Goal: Information Seeking & Learning: Learn about a topic

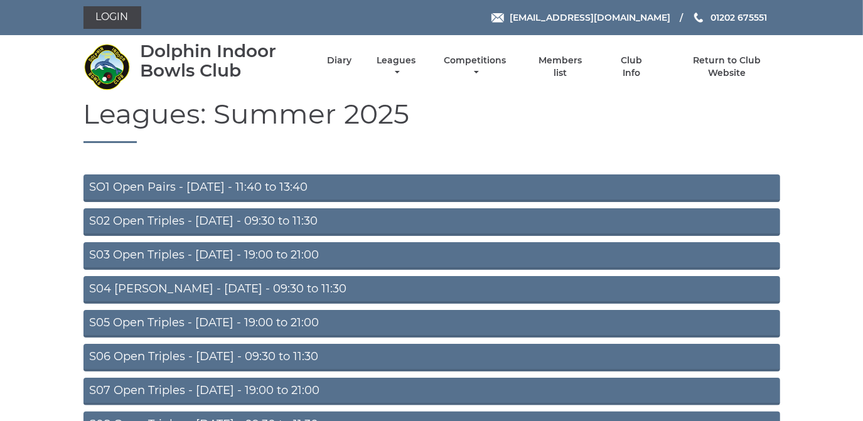
click at [267, 183] on link "SO1 Open Pairs - [DATE] - 11:40 to 13:40" at bounding box center [431, 188] width 697 height 28
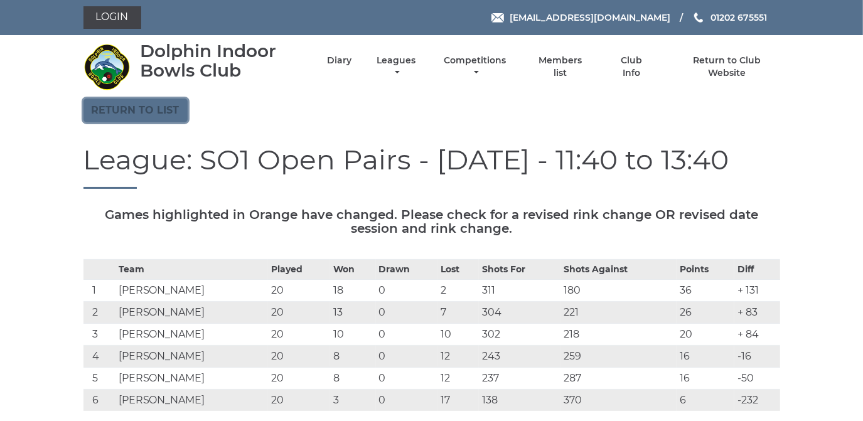
click at [149, 104] on link "Return to list" at bounding box center [135, 111] width 104 height 24
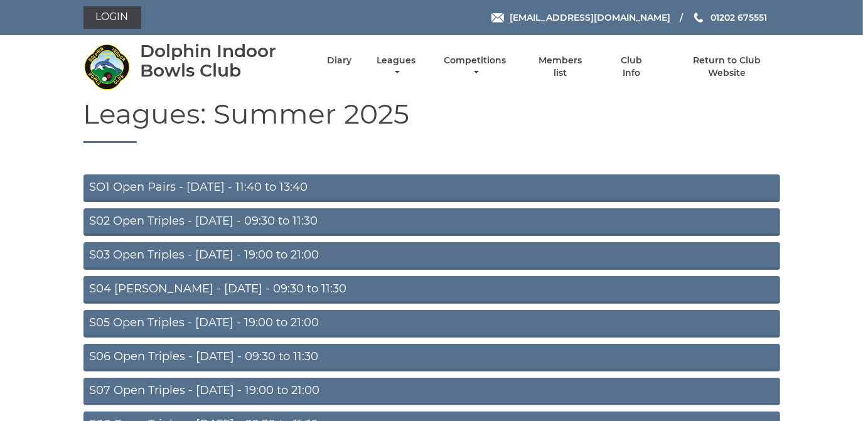
click at [210, 215] on link "S02 Open Triples - [DATE] - 09:30 to 11:30" at bounding box center [431, 222] width 697 height 28
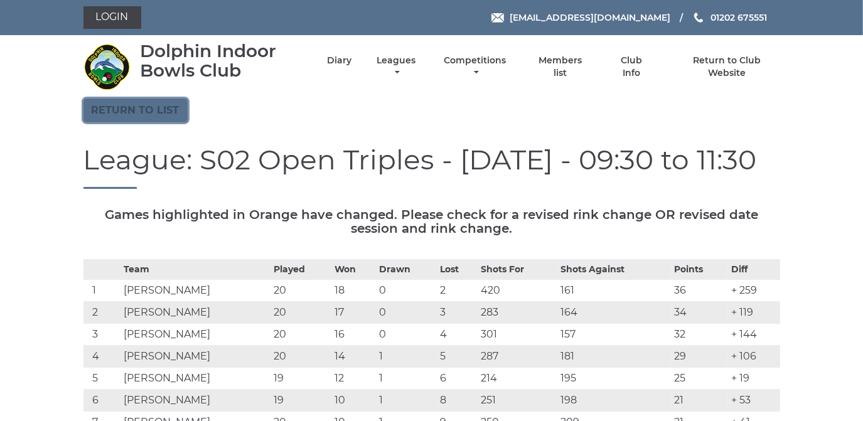
click at [162, 102] on link "Return to list" at bounding box center [135, 111] width 104 height 24
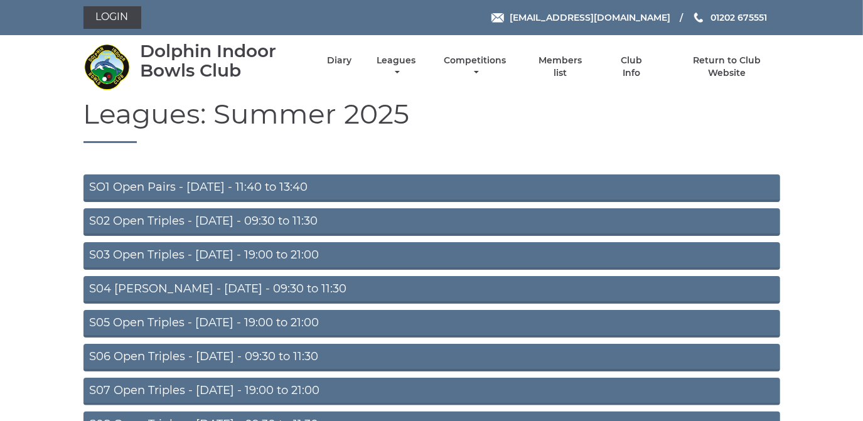
click at [231, 250] on link "S03 Open Triples - Tuesday - 19:00 to 21:00" at bounding box center [431, 256] width 697 height 28
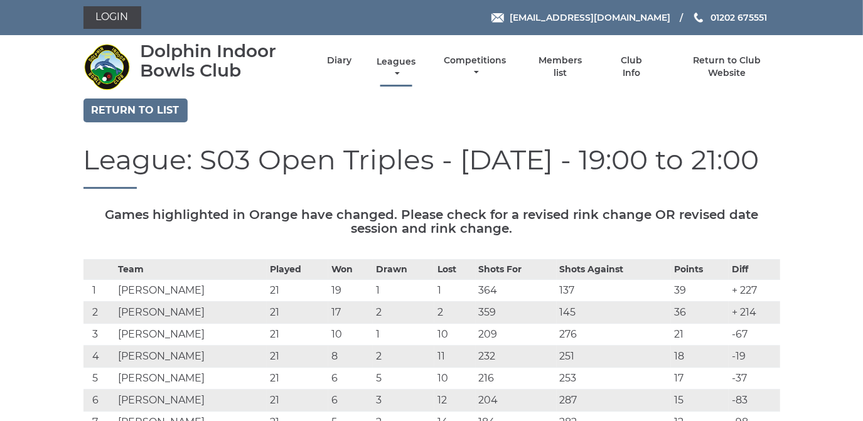
click at [403, 60] on link "Leagues" at bounding box center [395, 68] width 45 height 24
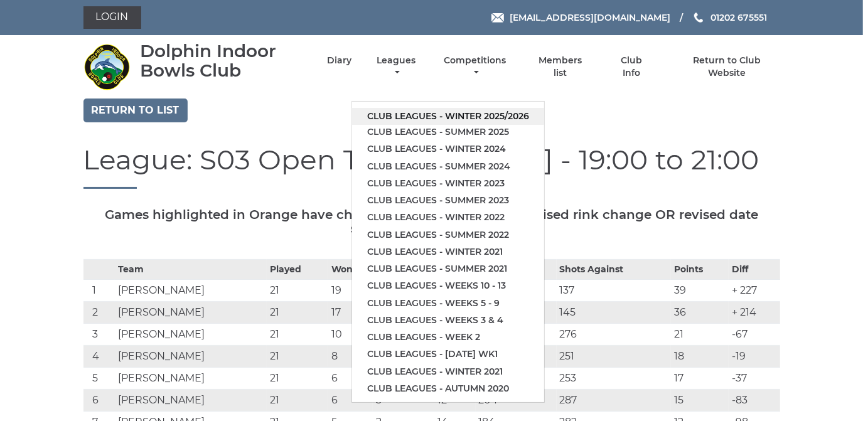
click at [404, 114] on link "Club leagues - Winter 2025/2026" at bounding box center [448, 116] width 192 height 17
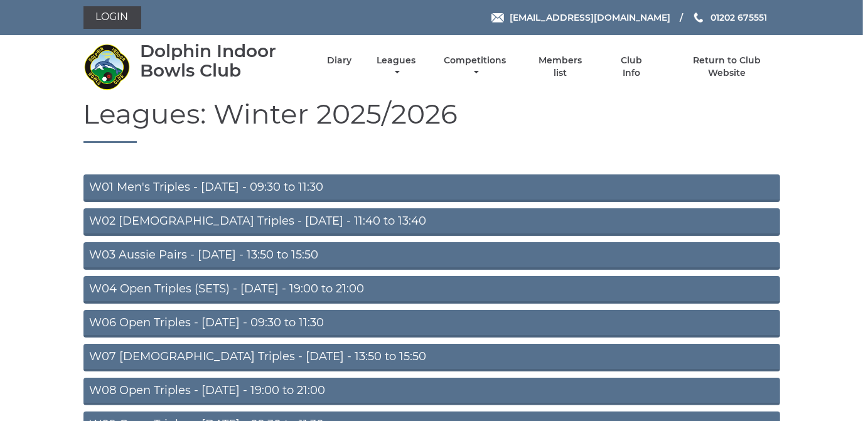
click at [250, 183] on link "W01 Men's Triples - [DATE] - 09:30 to 11:30" at bounding box center [431, 188] width 697 height 28
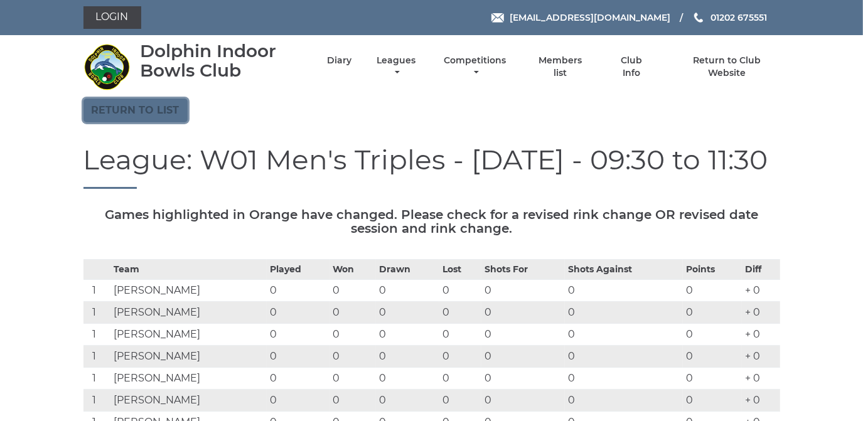
click at [159, 105] on link "Return to list" at bounding box center [135, 111] width 104 height 24
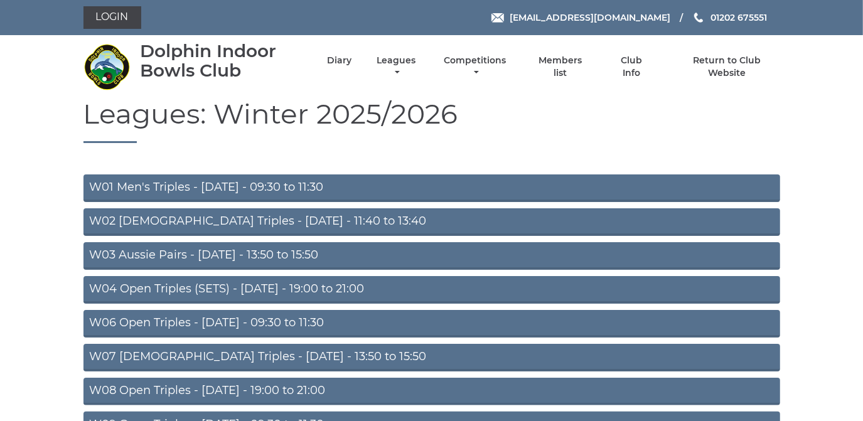
click at [200, 216] on link "W02 [DEMOGRAPHIC_DATA] Triples - [DATE] - 11:40 to 13:40" at bounding box center [431, 222] width 697 height 28
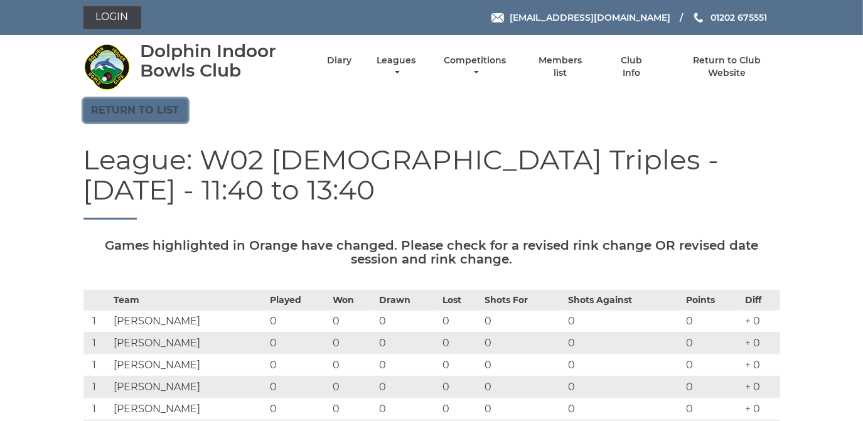
click at [156, 108] on link "Return to list" at bounding box center [135, 111] width 104 height 24
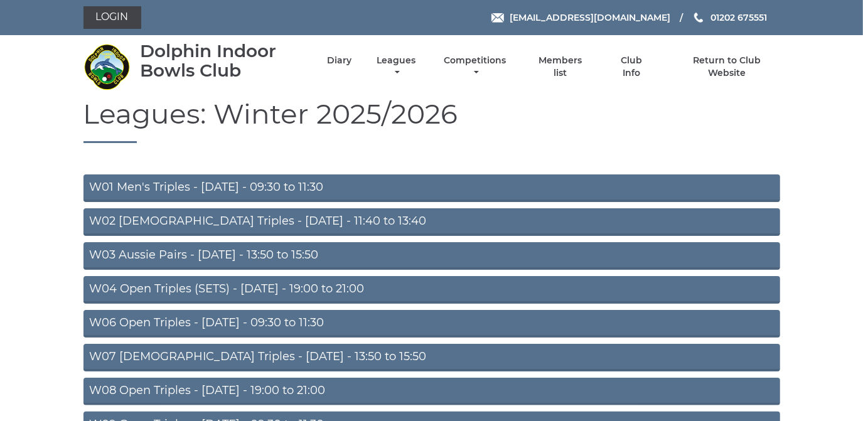
click at [174, 252] on link "W03 Aussie Pairs - Monday - 13:50 to 15:50" at bounding box center [431, 256] width 697 height 28
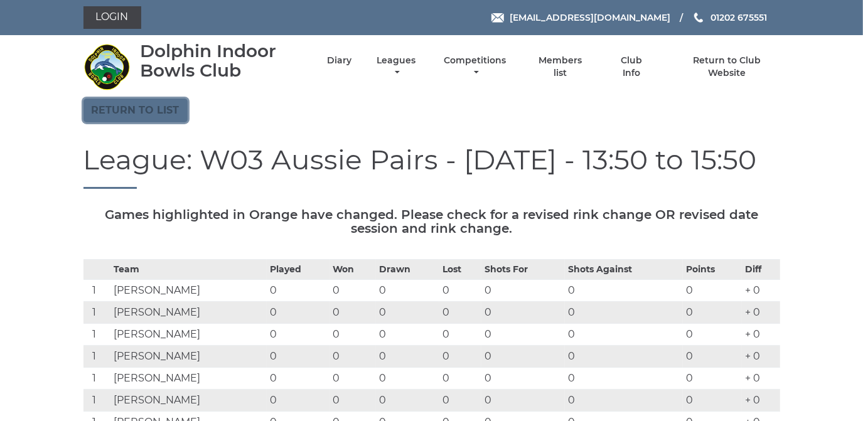
click at [157, 105] on link "Return to list" at bounding box center [135, 111] width 104 height 24
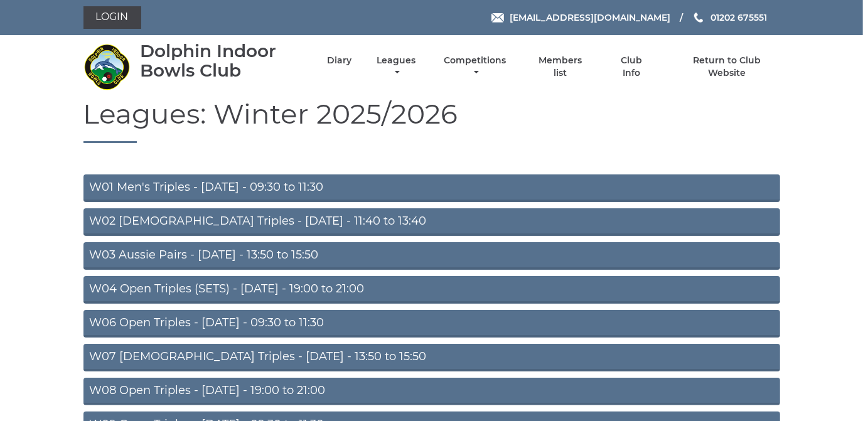
click at [265, 284] on link "W04 Open Triples (SETS) - [DATE] - 19:00 to 21:00" at bounding box center [431, 290] width 697 height 28
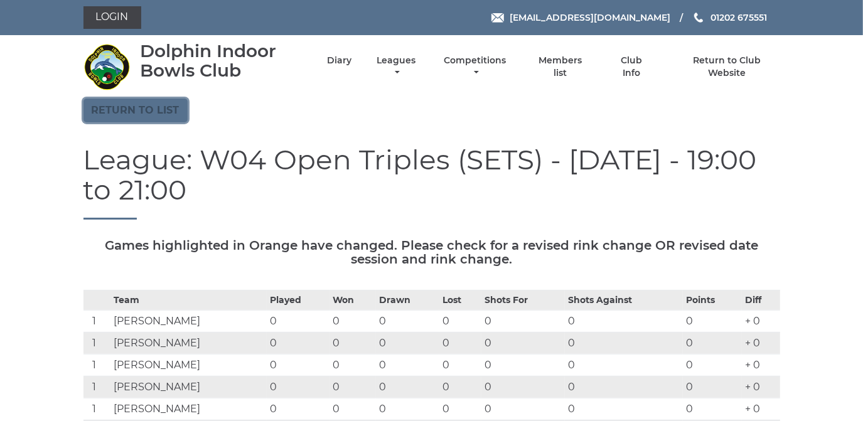
click at [144, 105] on link "Return to list" at bounding box center [135, 111] width 104 height 24
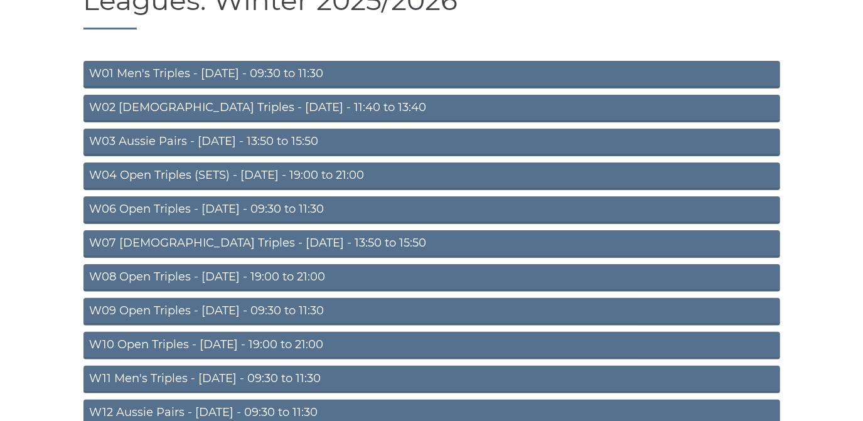
scroll to position [171, 0]
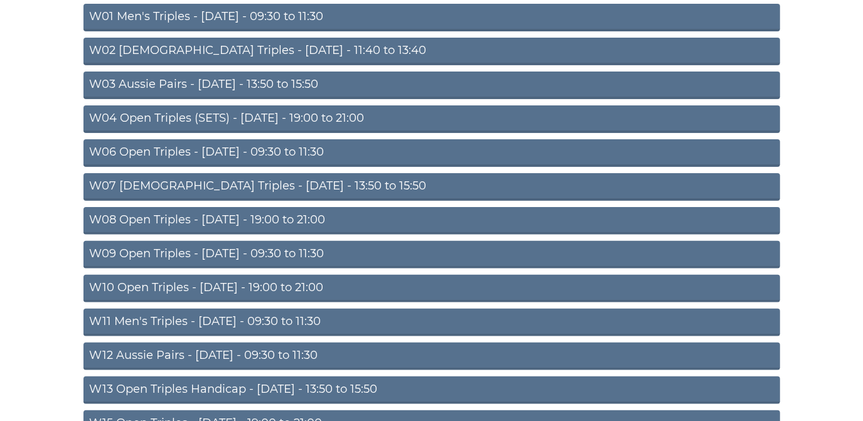
click at [223, 150] on link "W06 Open Triples - [DATE] - 09:30 to 11:30" at bounding box center [431, 153] width 697 height 28
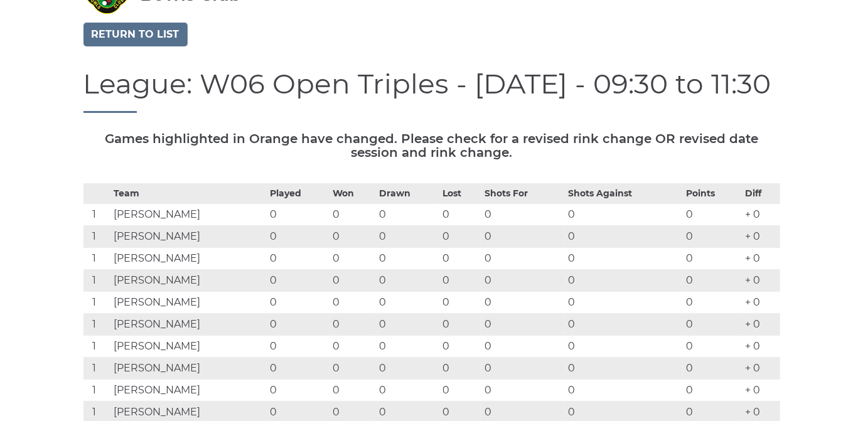
scroll to position [56, 0]
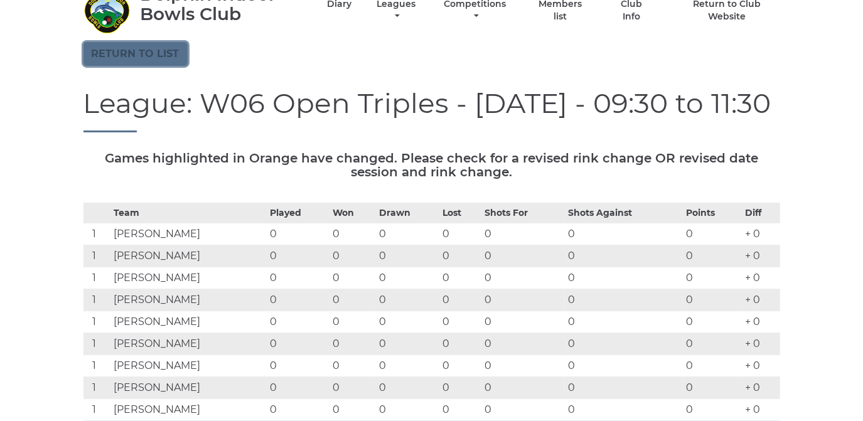
click at [174, 48] on link "Return to list" at bounding box center [135, 54] width 104 height 24
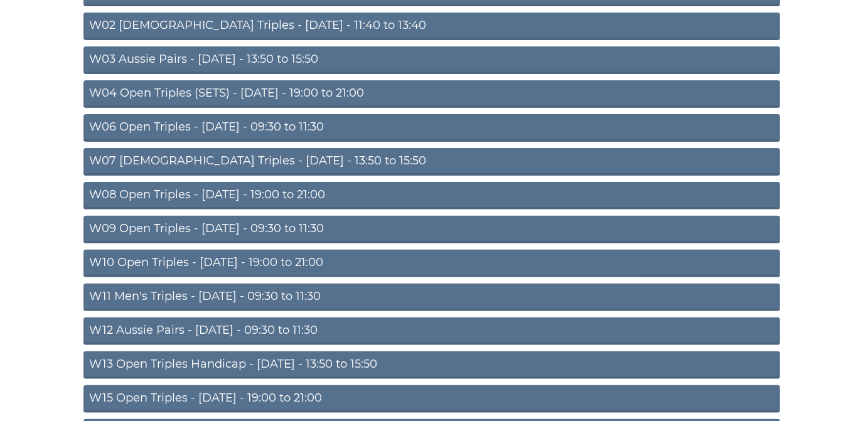
scroll to position [228, 0]
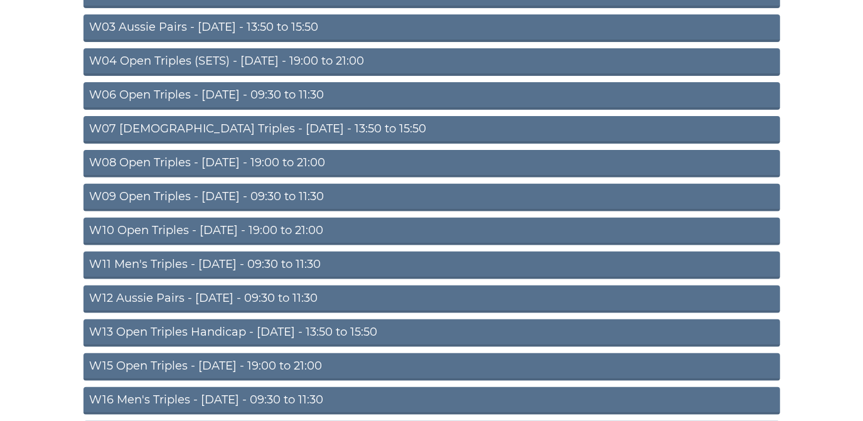
click at [266, 159] on link "W08 Open Triples - [DATE] - 19:00 to 21:00" at bounding box center [431, 164] width 697 height 28
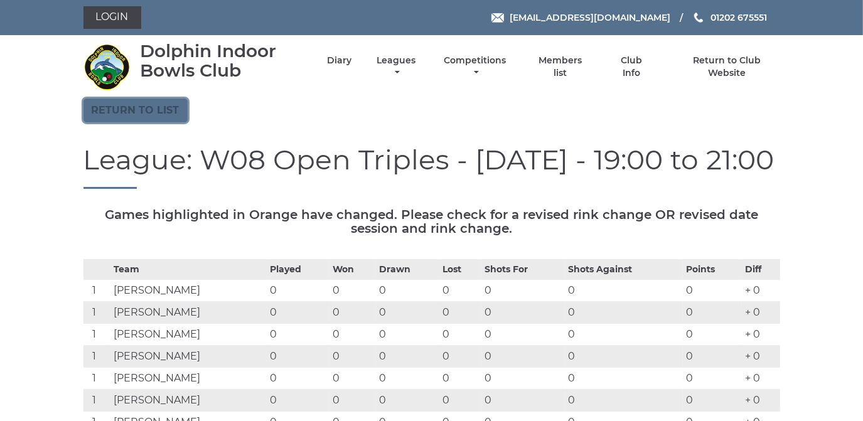
click at [137, 109] on link "Return to list" at bounding box center [135, 111] width 104 height 24
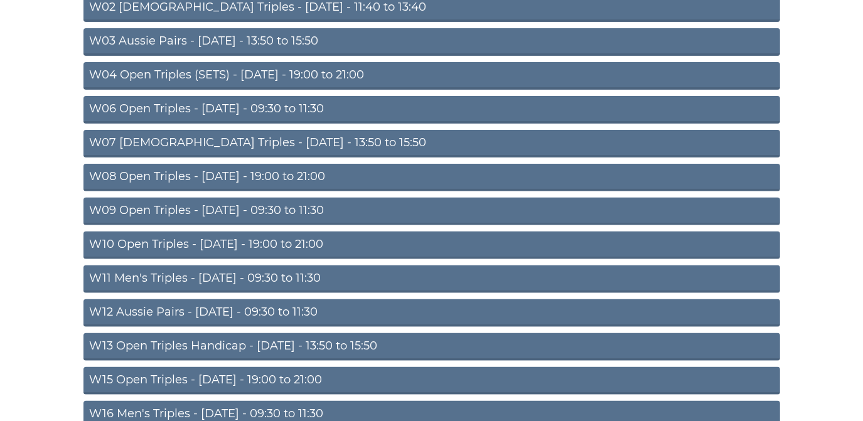
scroll to position [228, 0]
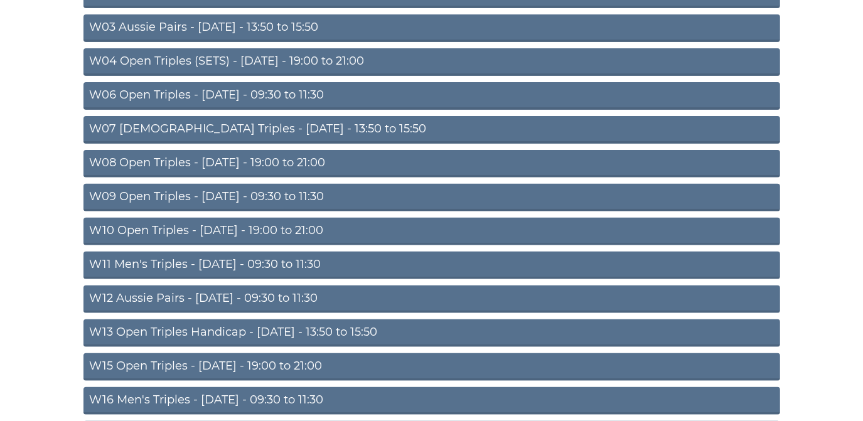
click at [228, 227] on link "W10 Open Triples - Wednesday - 19:00 to 21:00" at bounding box center [431, 232] width 697 height 28
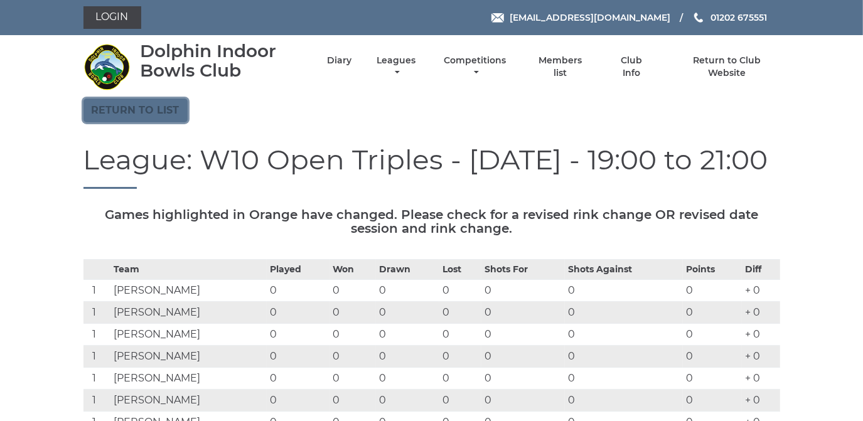
click at [171, 104] on link "Return to list" at bounding box center [135, 111] width 104 height 24
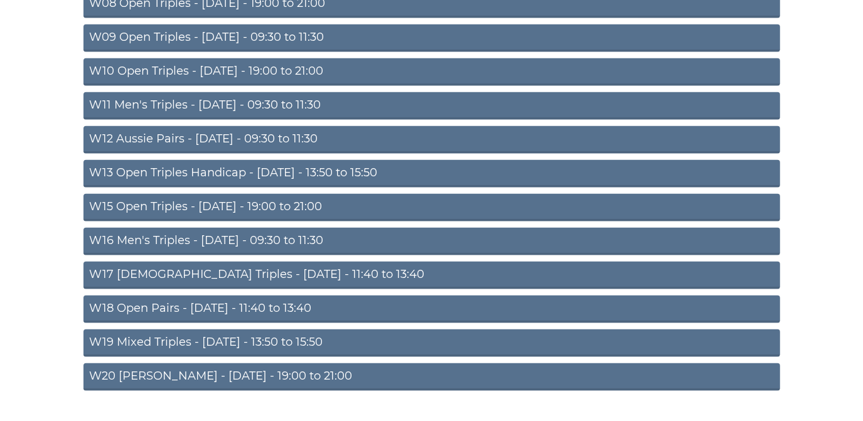
scroll to position [399, 0]
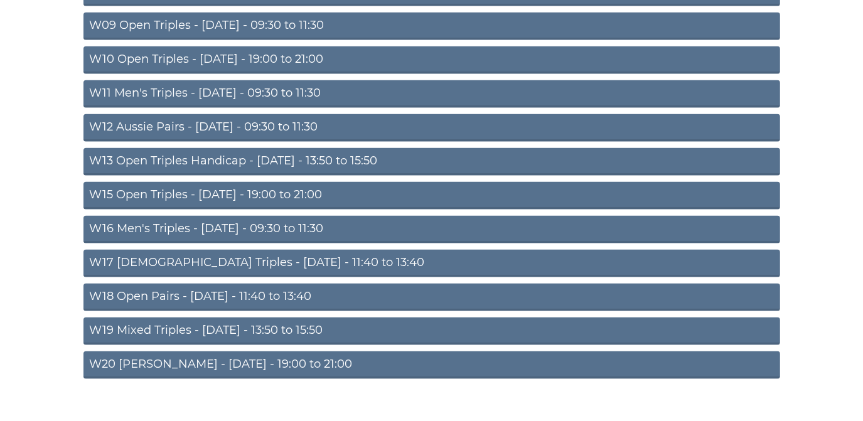
click at [237, 191] on link "W15 Open Triples - Thursday - 19:00 to 21:00" at bounding box center [431, 196] width 697 height 28
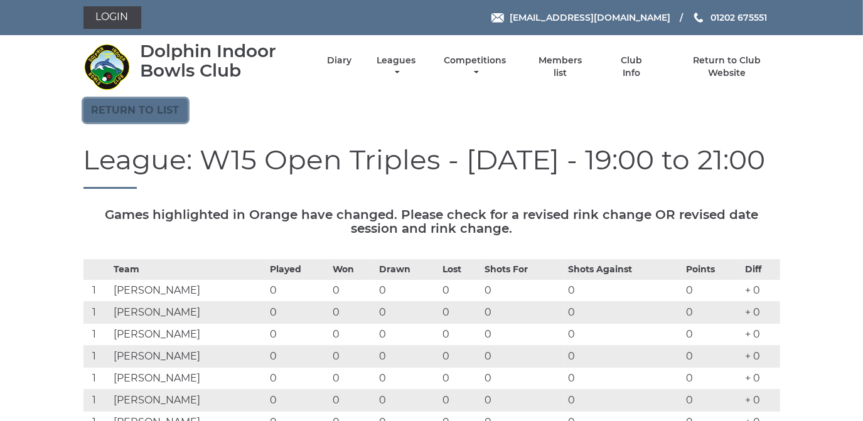
click at [169, 104] on link "Return to list" at bounding box center [135, 111] width 104 height 24
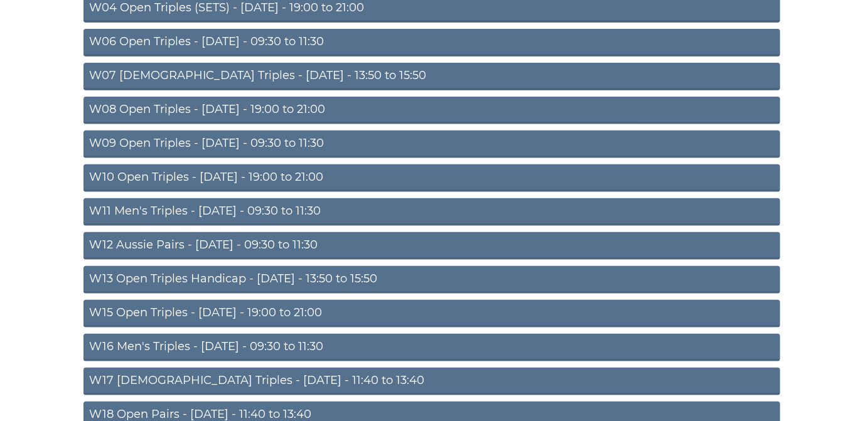
scroll to position [399, 0]
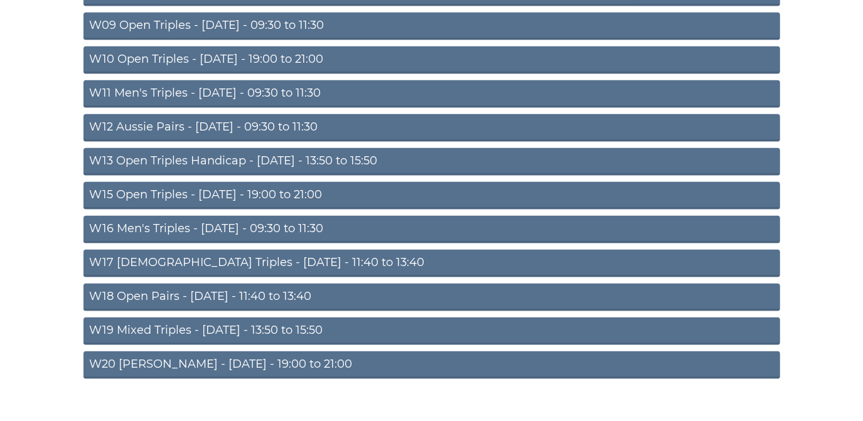
click at [177, 360] on link "W20 Aussie Pairs - Friday - 19:00 to 21:00" at bounding box center [431, 365] width 697 height 28
